Goal: Find specific page/section: Find specific page/section

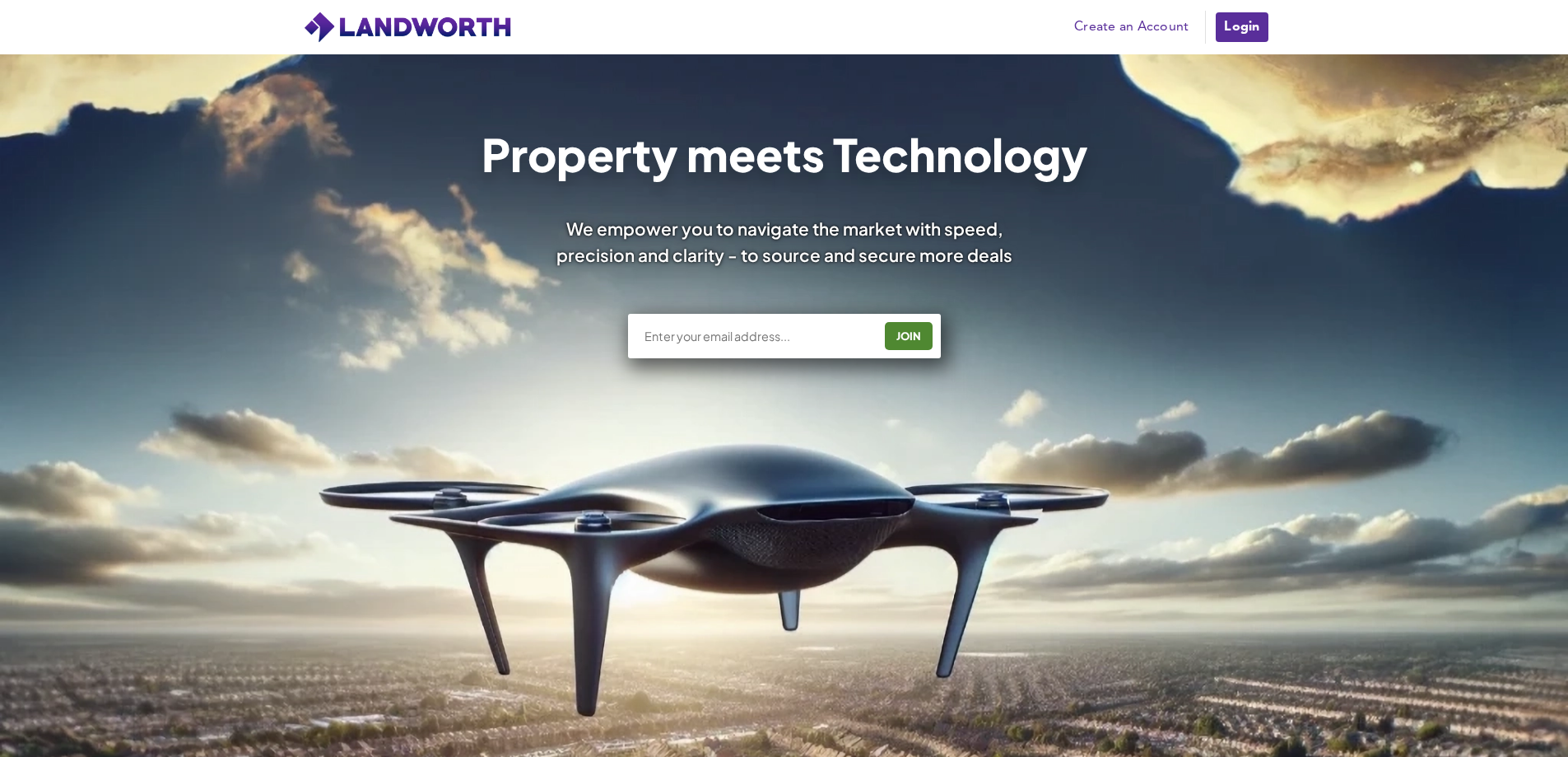
click at [1245, 22] on link "Login" at bounding box center [1241, 26] width 55 height 33
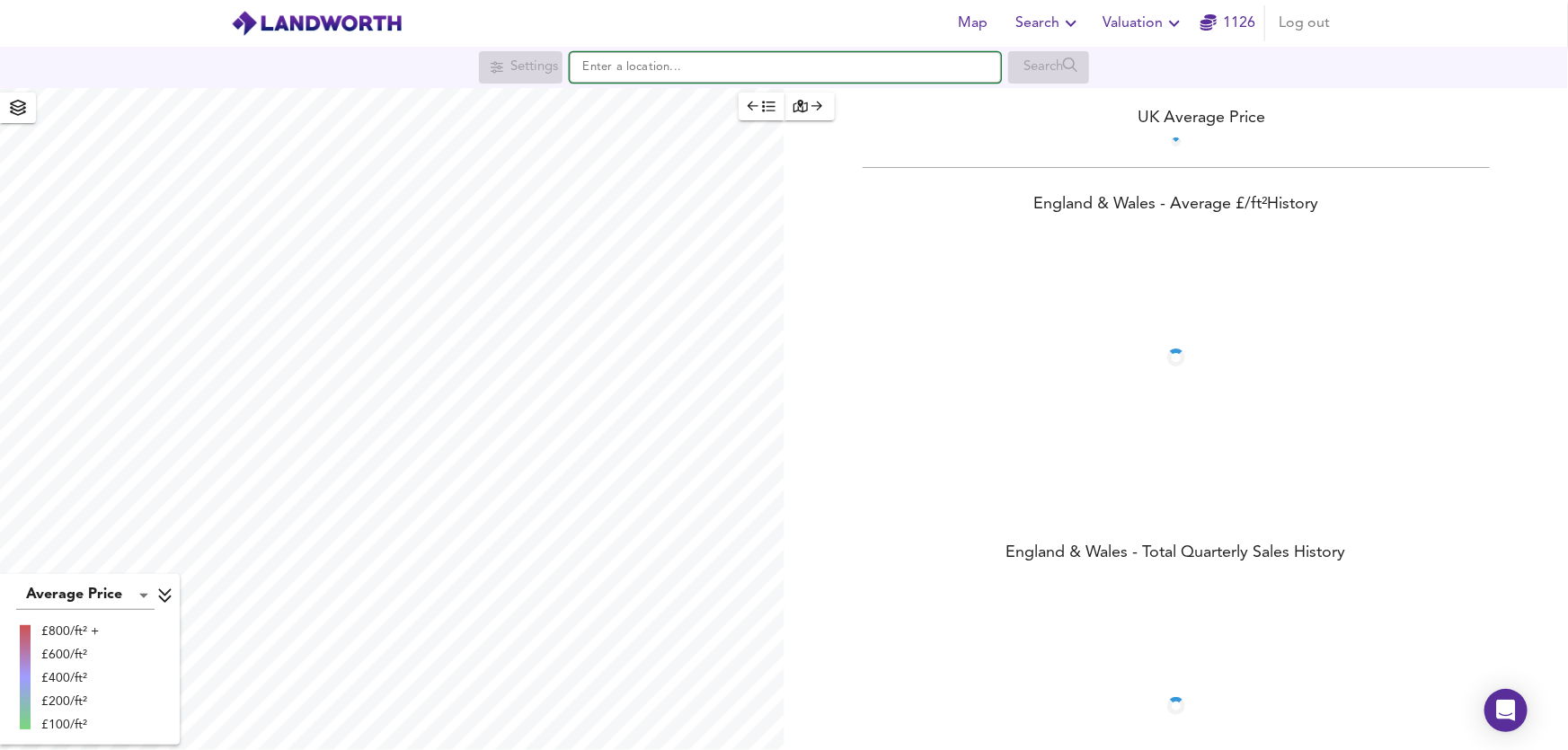
click at [602, 69] on input "text" at bounding box center [786, 67] width 432 height 31
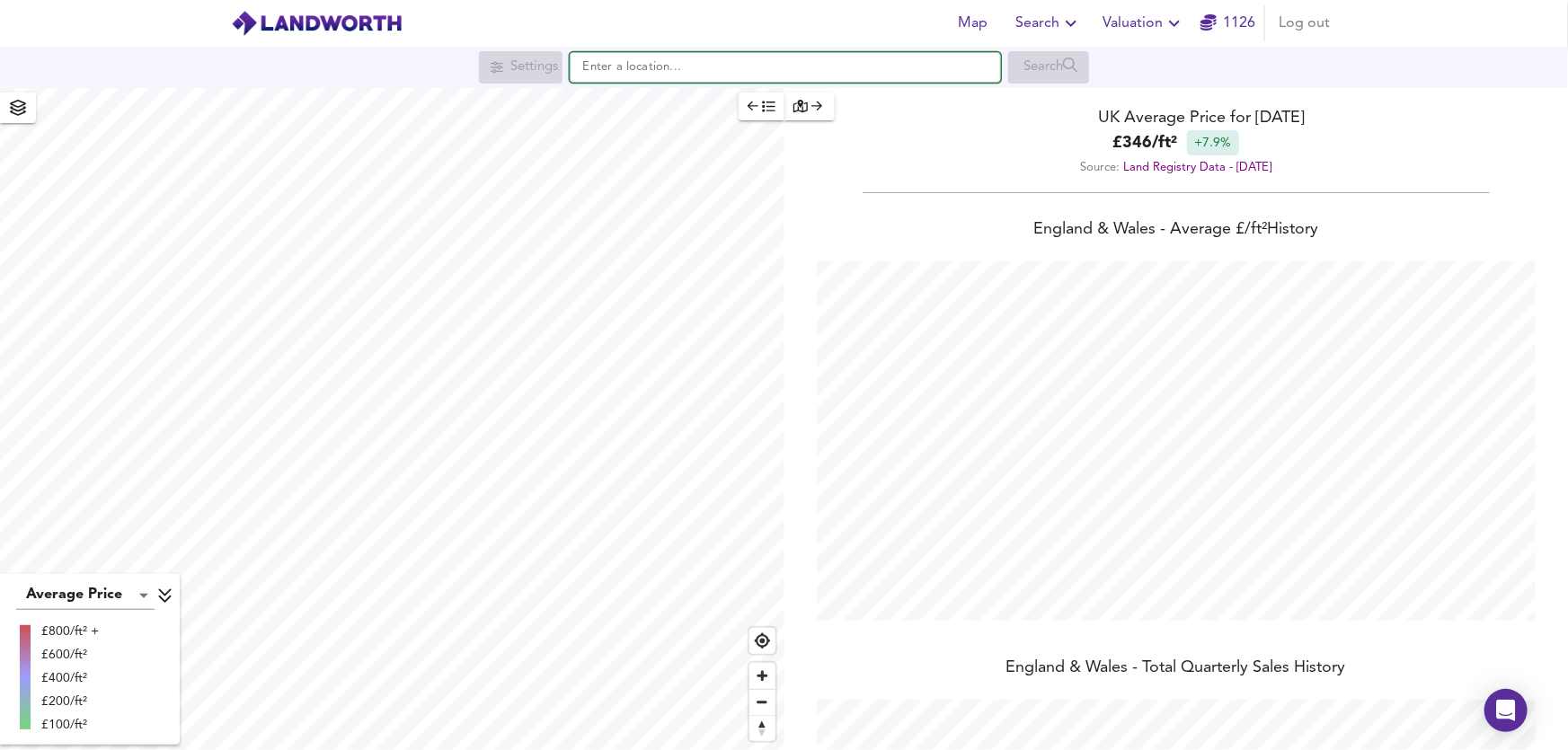
scroll to position [750, 1568]
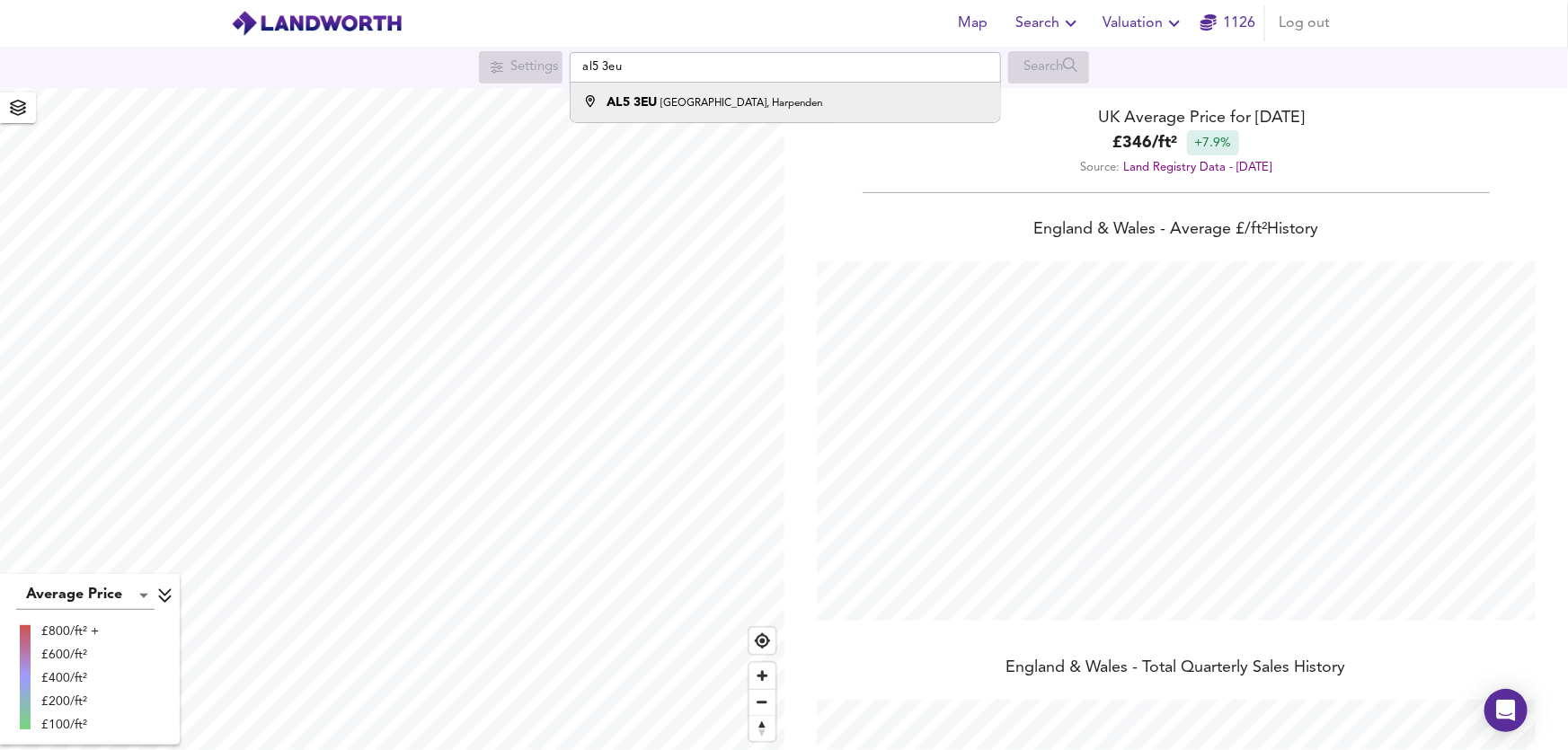
click at [655, 116] on li "AL5 3EU [GEOGRAPHIC_DATA], Harpenden" at bounding box center [786, 102] width 430 height 39
type input "[GEOGRAPHIC_DATA], Harpenden AL5 3EU"
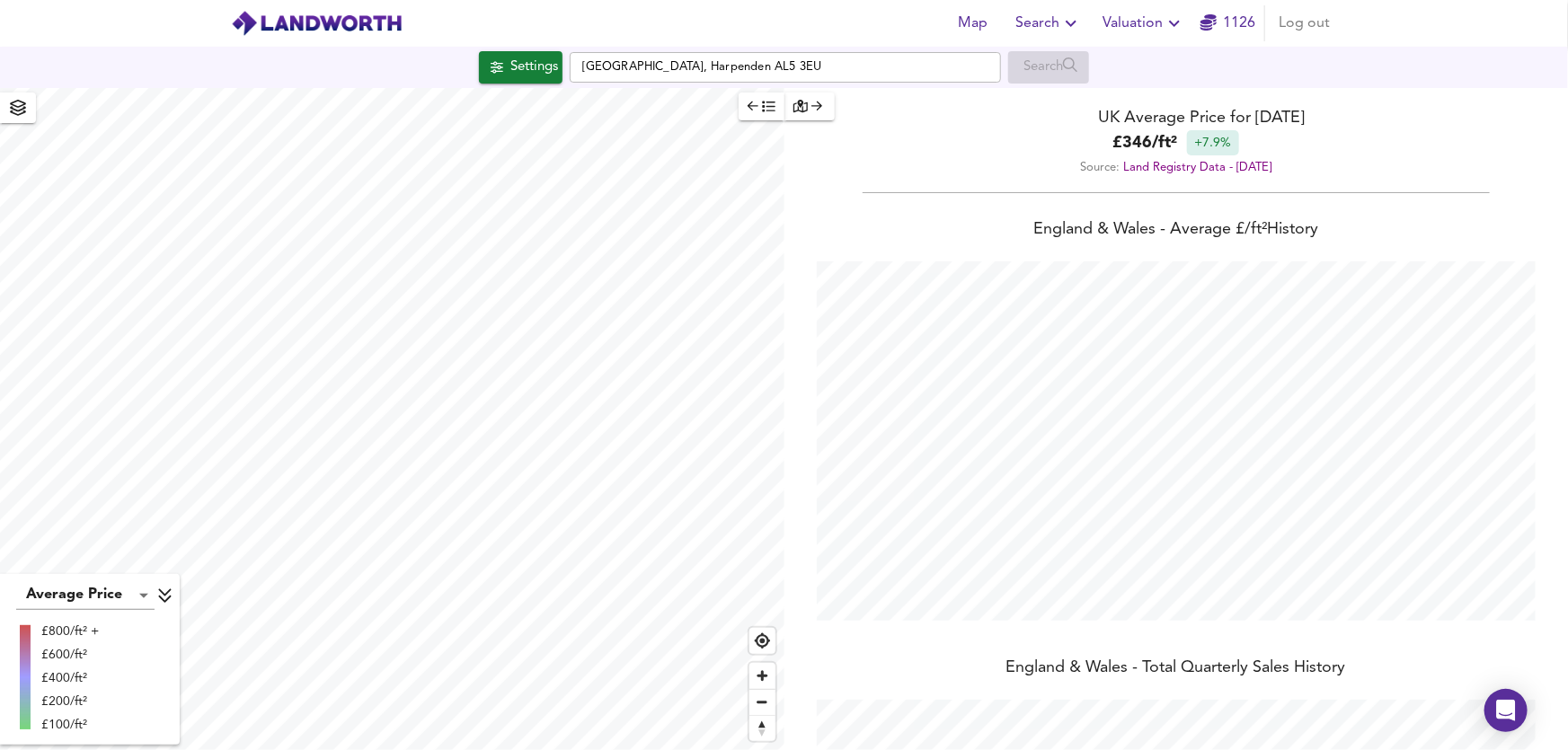
checkbox input "false"
checkbox input "true"
